Goal: Transaction & Acquisition: Purchase product/service

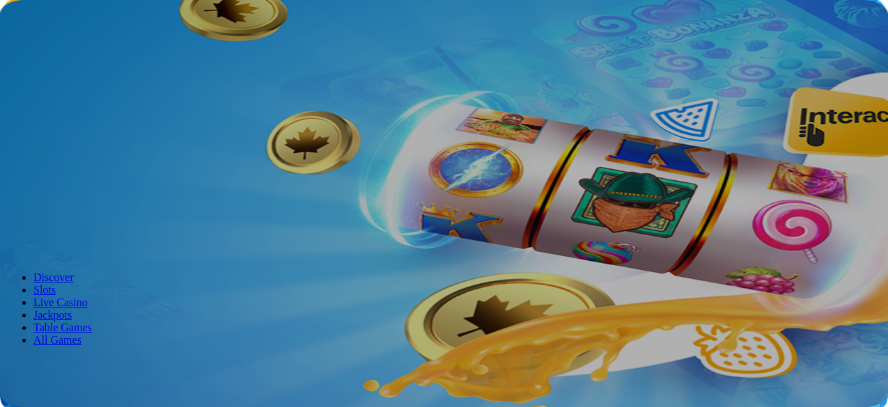
click at [91, 58] on button "Log in" at bounding box center [73, 50] width 36 height 15
type input "**********"
drag, startPoint x: 831, startPoint y: 372, endPoint x: 810, endPoint y: 363, distance: 23.0
click at [37, 283] on span "Log In" at bounding box center [24, 288] width 26 height 10
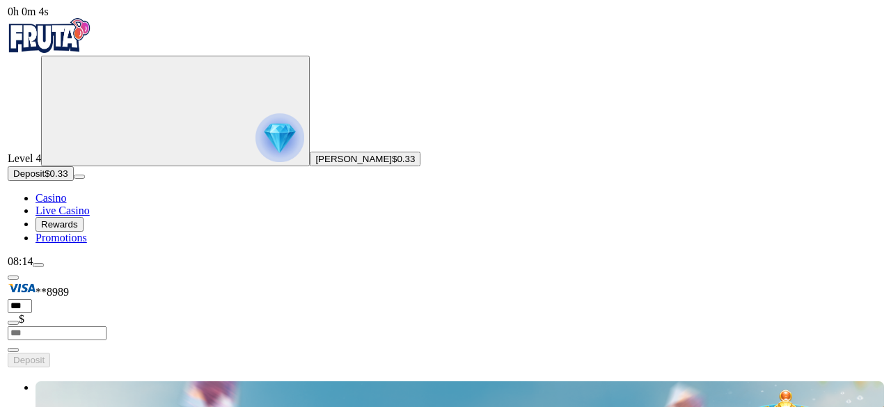
scroll to position [348, 0]
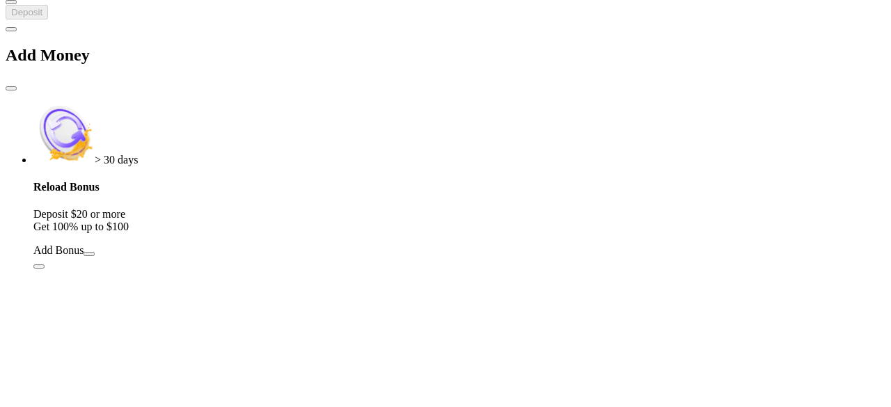
click at [11, 88] on span "close icon" at bounding box center [11, 88] width 0 height 0
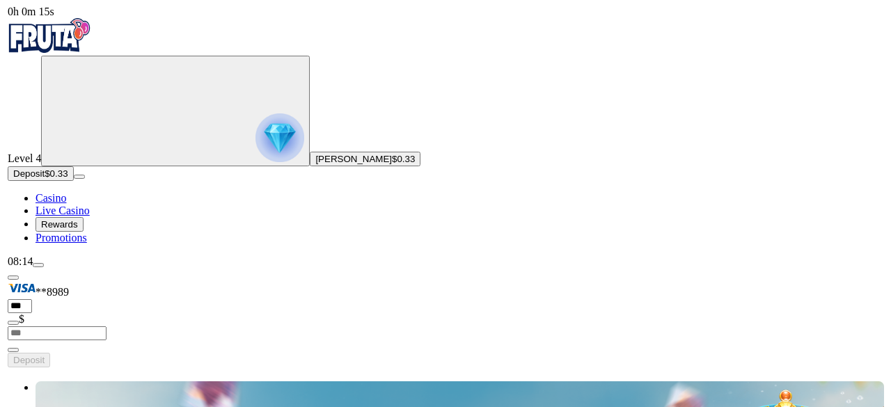
scroll to position [348, 0]
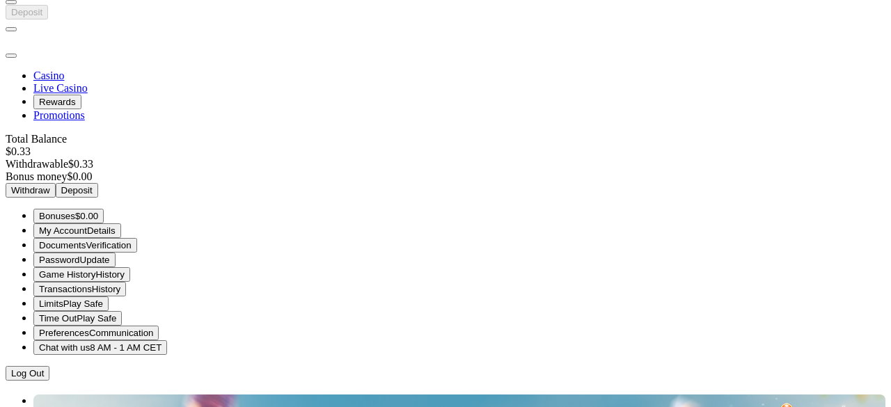
click at [93, 185] on span "Deposit" at bounding box center [76, 190] width 31 height 10
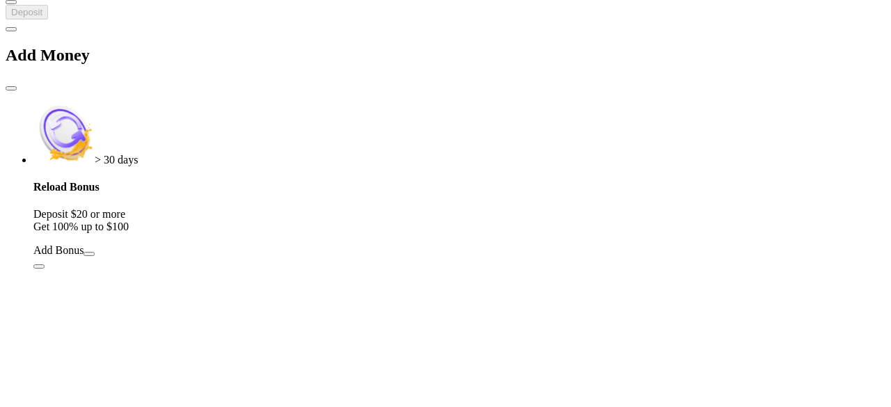
click at [89, 254] on span "button" at bounding box center [89, 254] width 0 height 0
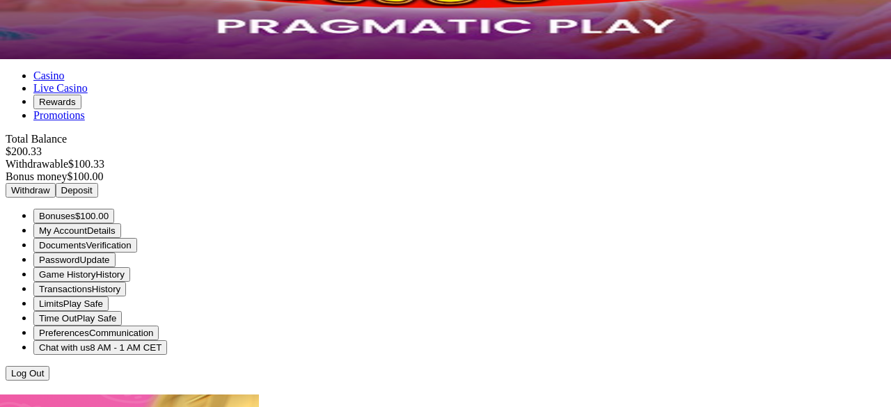
click at [11, 56] on span "close icon" at bounding box center [11, 56] width 0 height 0
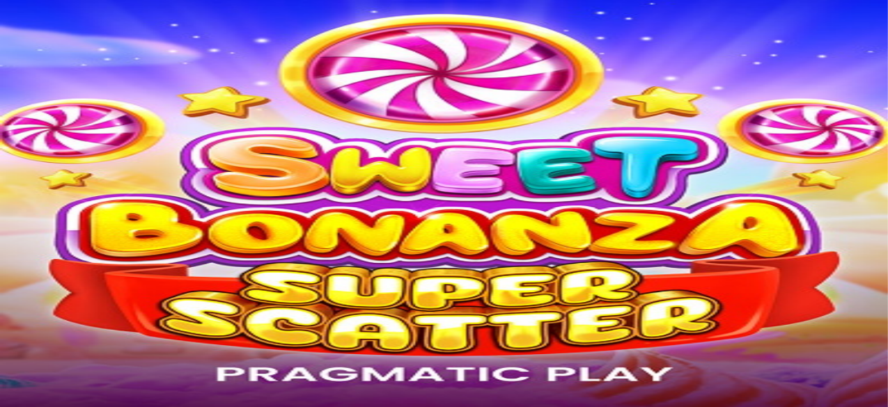
scroll to position [348, 0]
